Goal: Complete application form

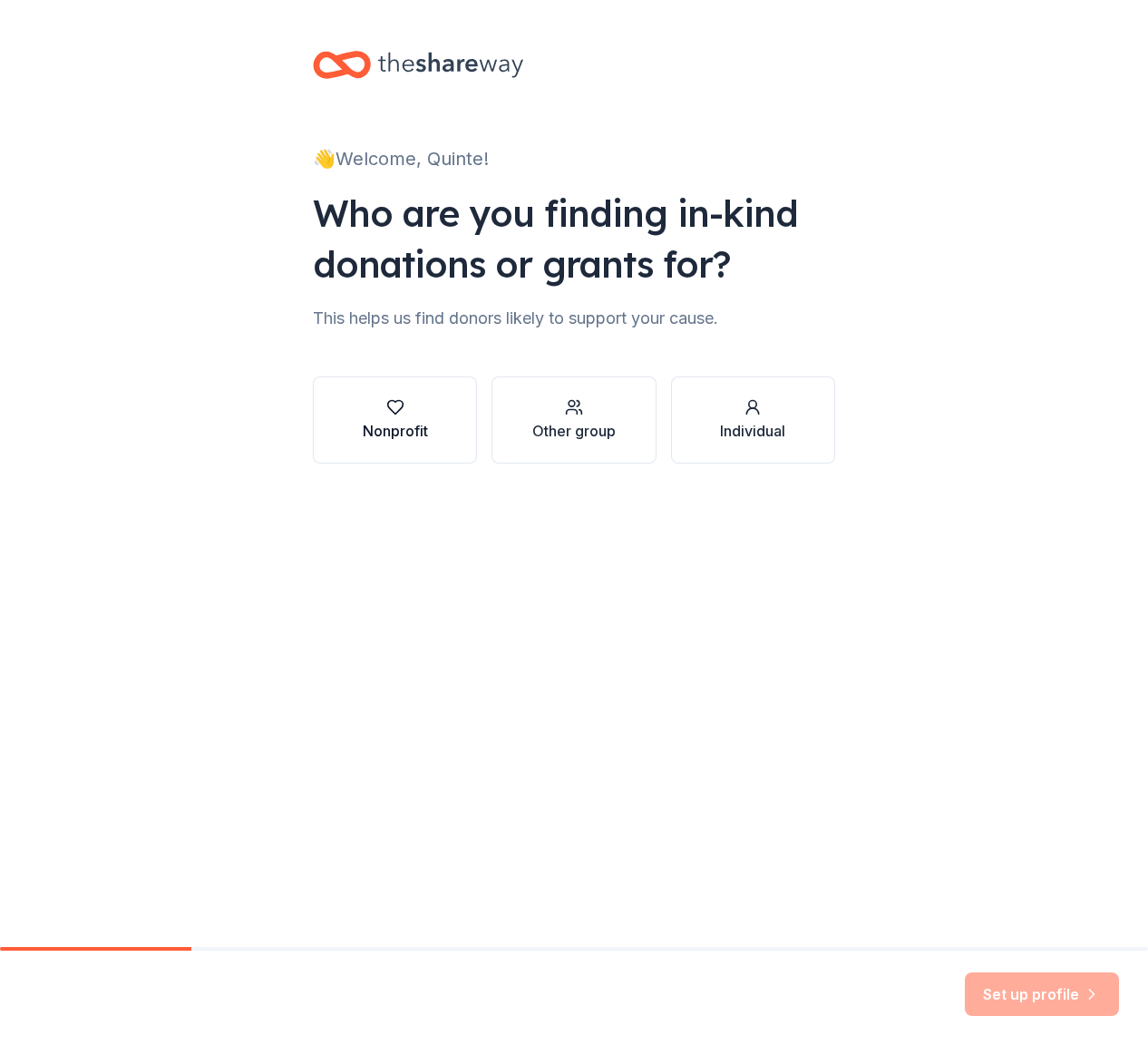
click at [377, 407] on div "button" at bounding box center [394, 407] width 65 height 18
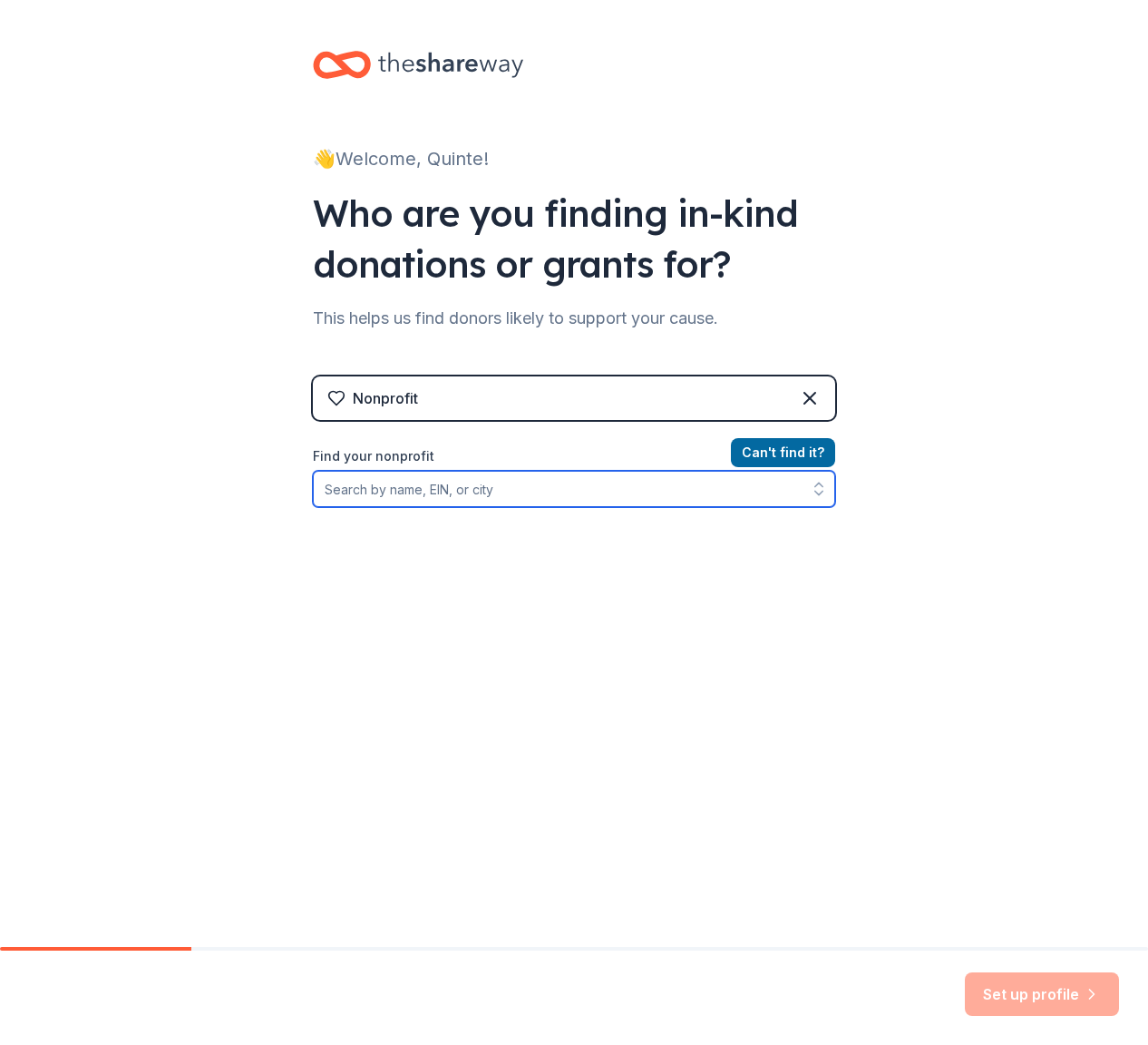
click at [428, 488] on input "Find your nonprofit" at bounding box center [574, 489] width 522 height 37
type input "Quinte Regional Science and Technology Fair"
click at [640, 487] on input "Quinte Regional Science and Technology Fair" at bounding box center [574, 489] width 522 height 37
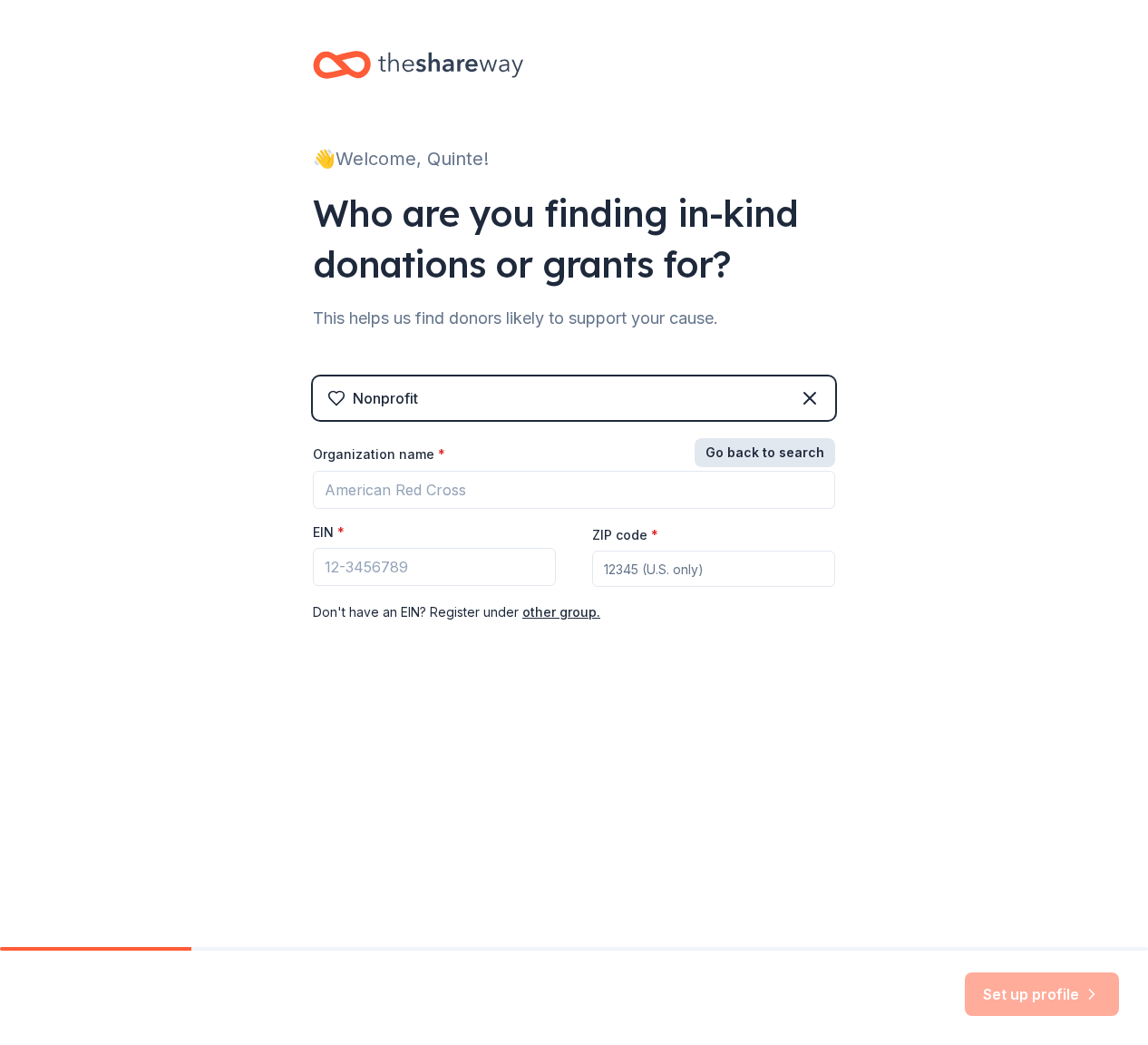
click at [798, 458] on button "Go back to search" at bounding box center [765, 453] width 141 height 29
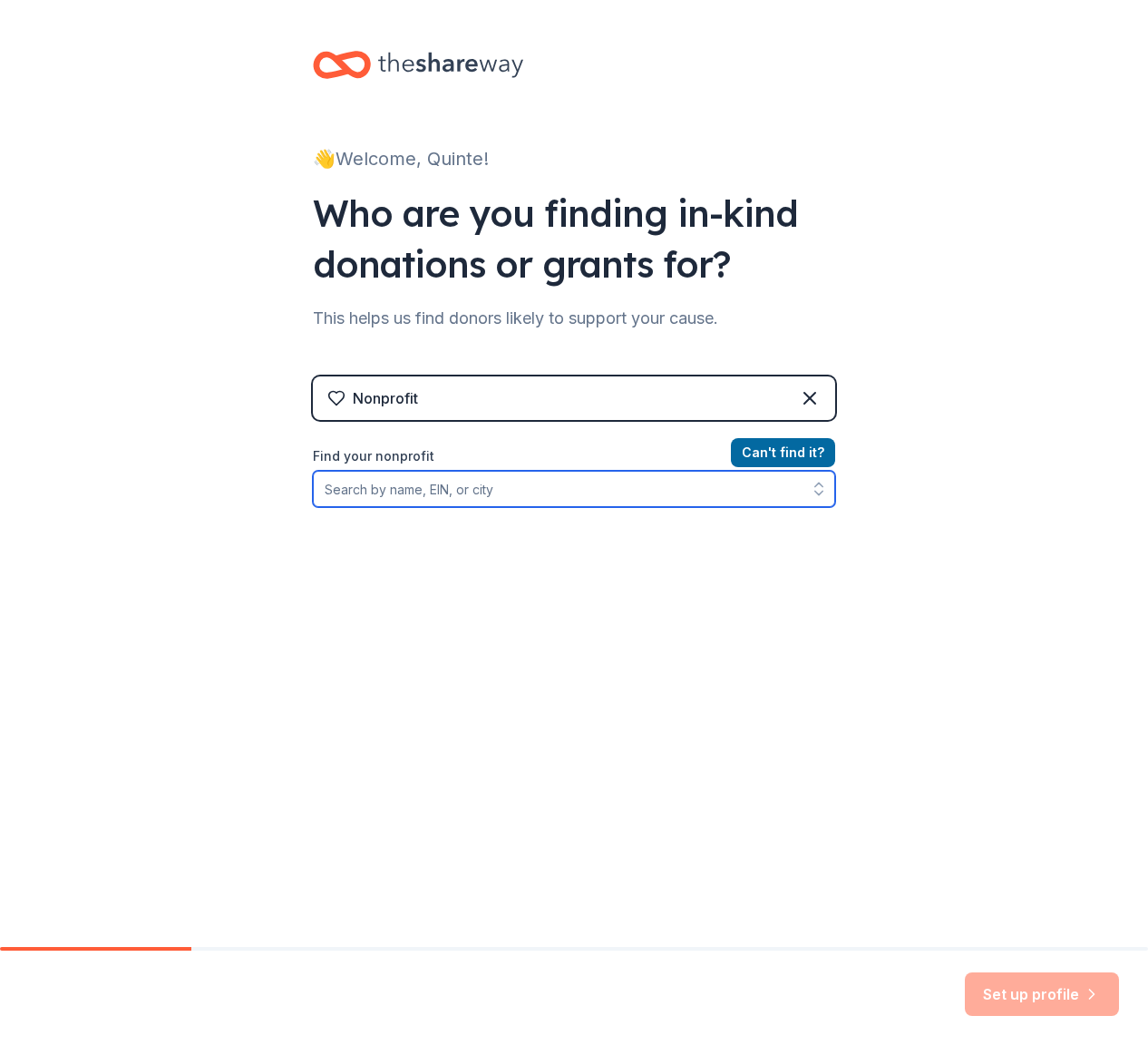
click at [621, 494] on input "Find your nonprofit" at bounding box center [574, 489] width 522 height 37
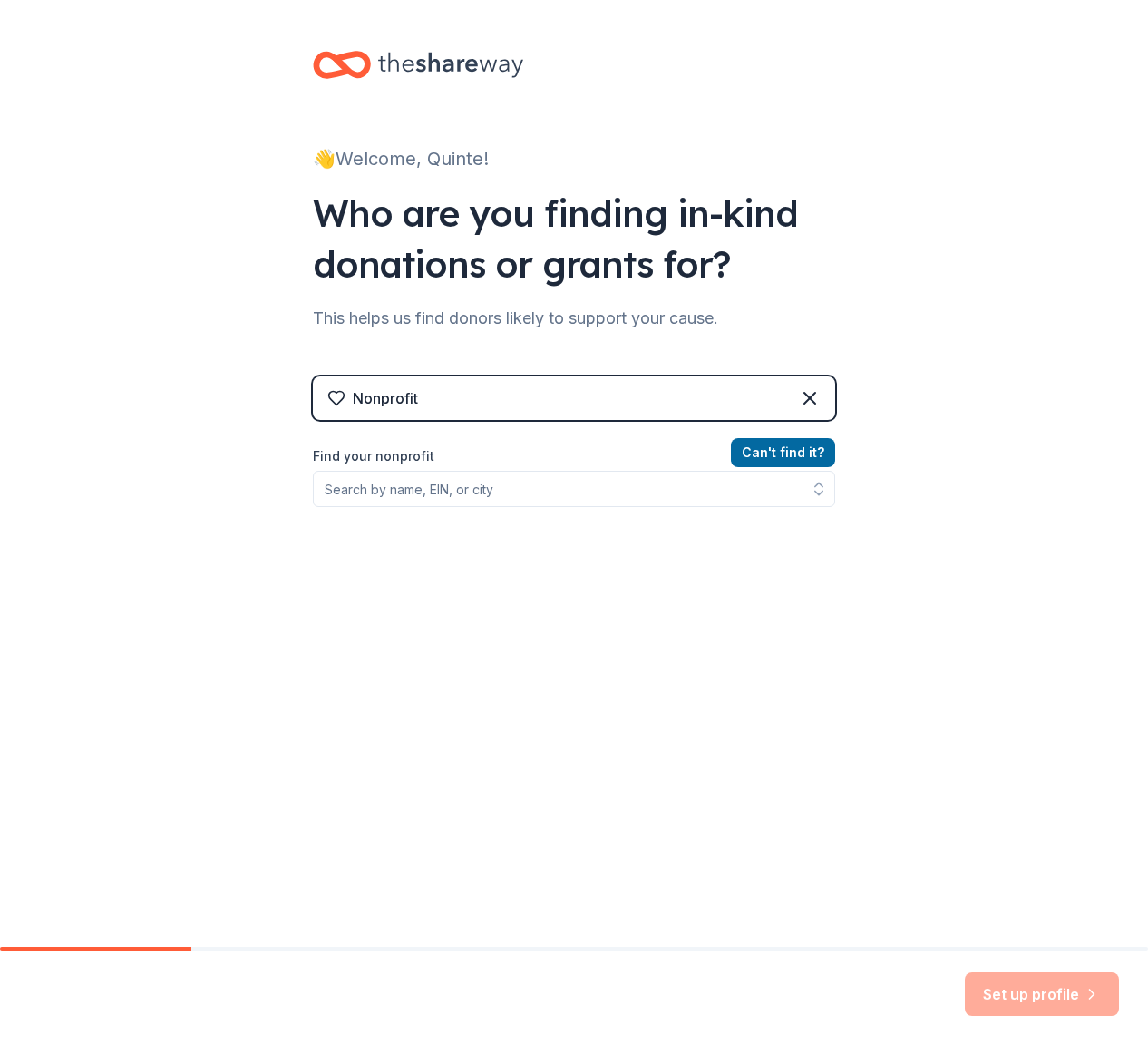
click at [528, 405] on div "Nonprofit" at bounding box center [574, 398] width 522 height 44
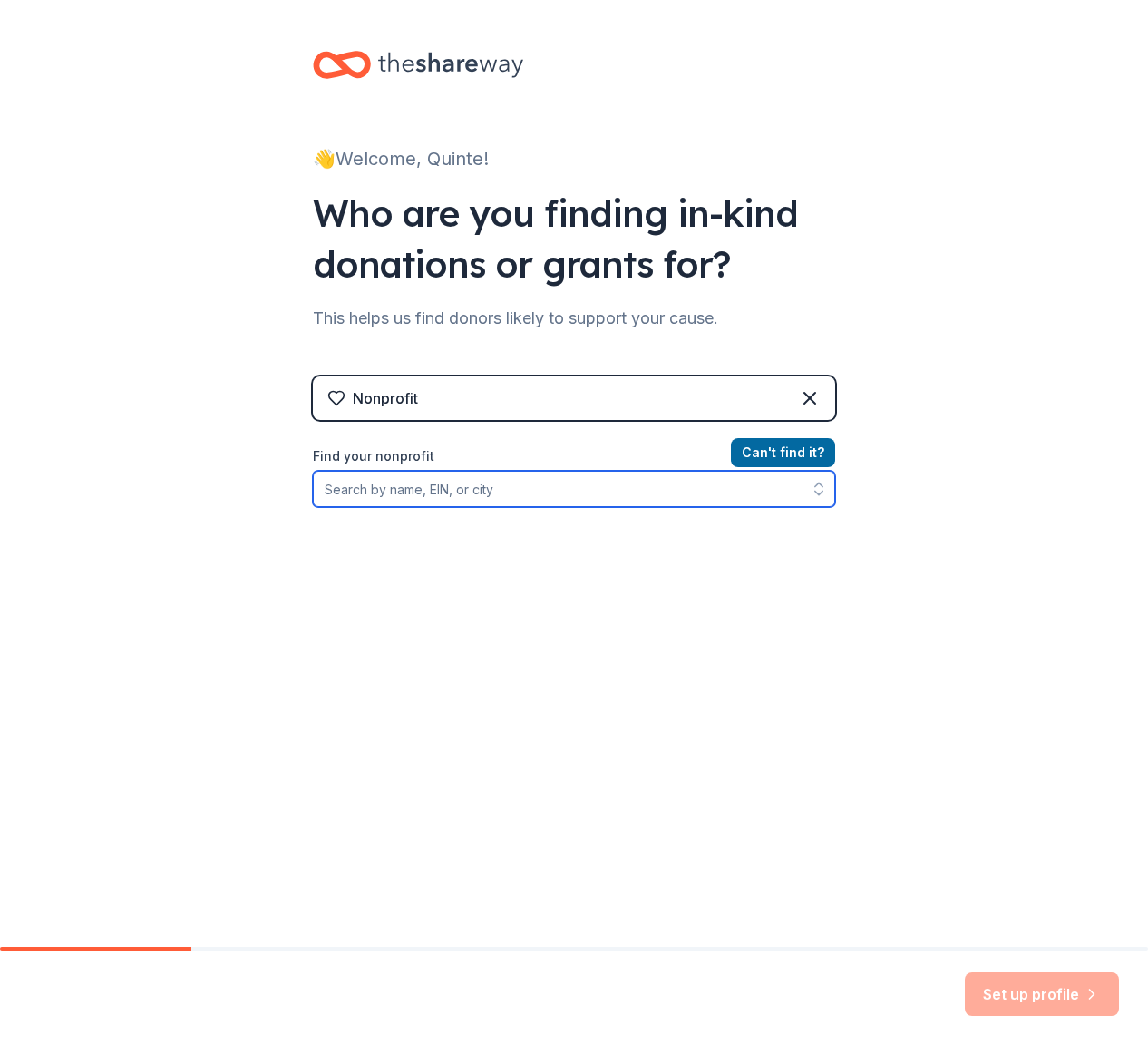
click at [436, 490] on input "Find your nonprofit" at bounding box center [574, 489] width 522 height 37
paste input "The Quintee Regional Science and Technology Fair"
click at [394, 487] on input "The Quintee Regional Science and Technology Fair" at bounding box center [574, 489] width 522 height 37
type input "The Quinte Regional Science and Technology Fair"
click at [642, 493] on input "The Quinte Regional Science and Technology Fair" at bounding box center [574, 489] width 522 height 37
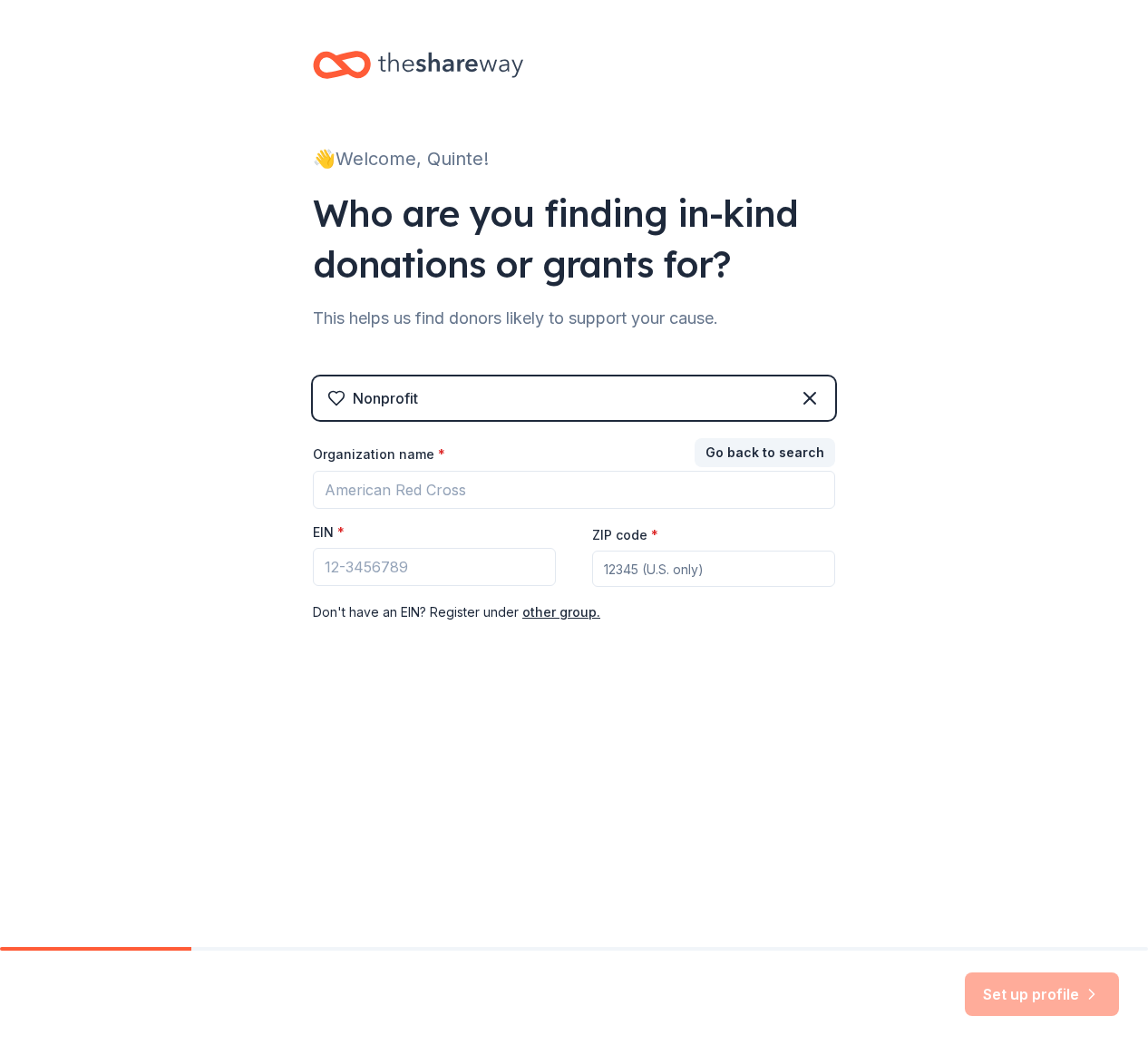
click at [663, 543] on div "Go back to search Organization name * EIN * ZIP code * Don ' t have an EIN? Reg…" at bounding box center [574, 533] width 522 height 181
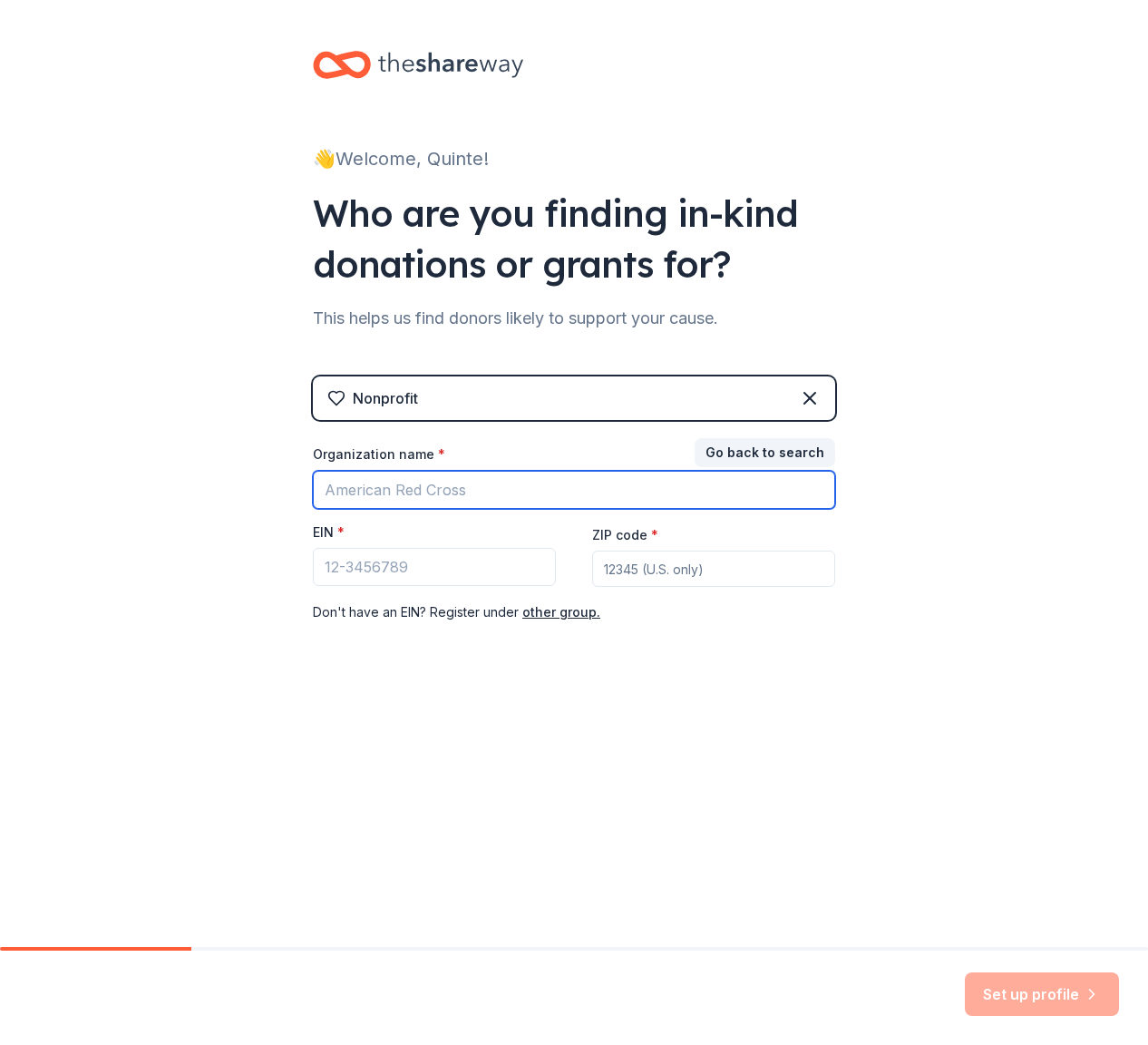
click at [692, 496] on input "Organization name *" at bounding box center [574, 490] width 522 height 38
